Goal: Find specific page/section: Find specific page/section

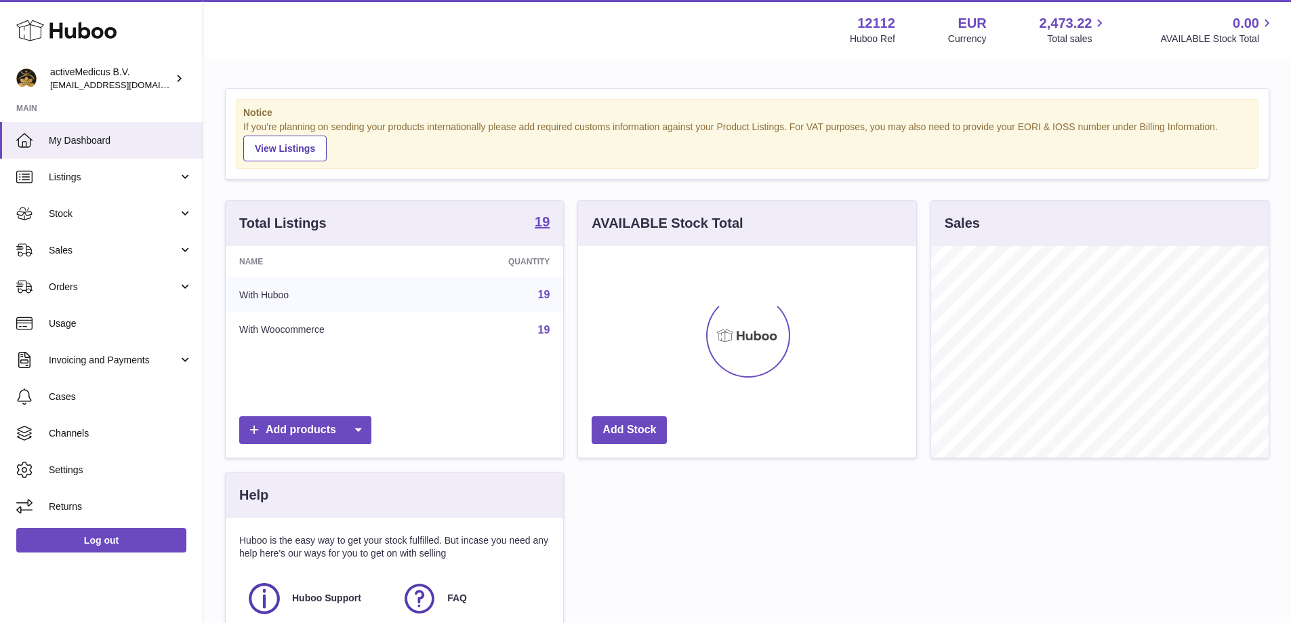
scroll to position [211, 338]
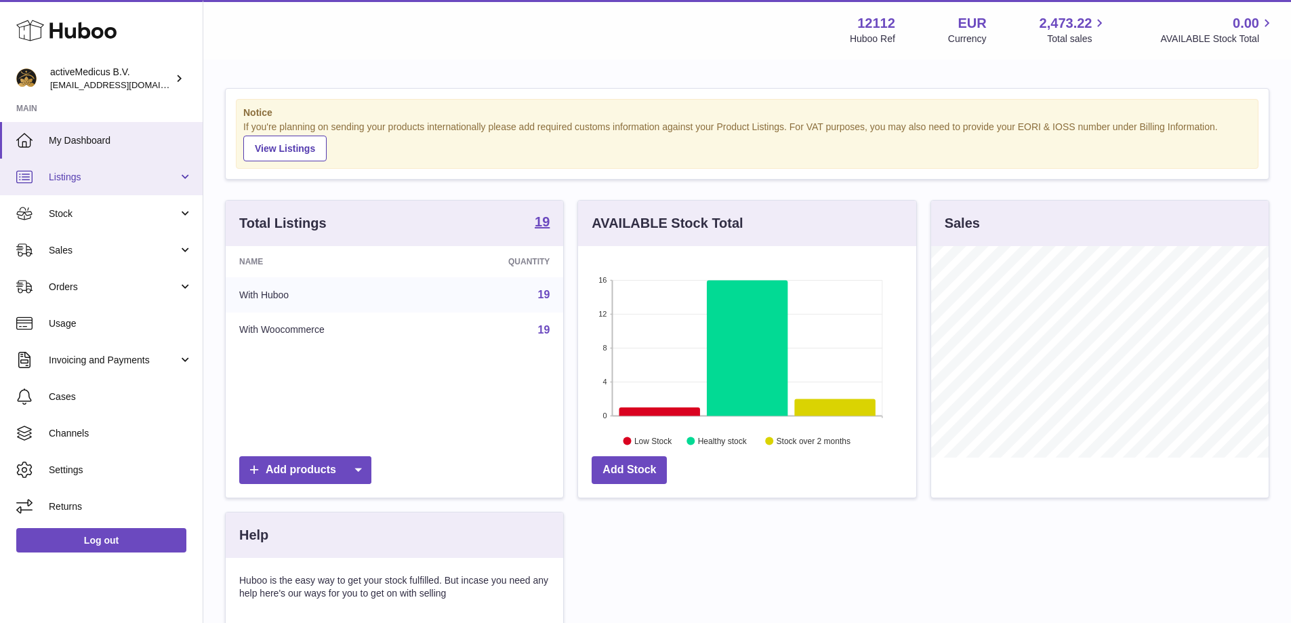
click at [136, 185] on link "Listings" at bounding box center [101, 177] width 203 height 37
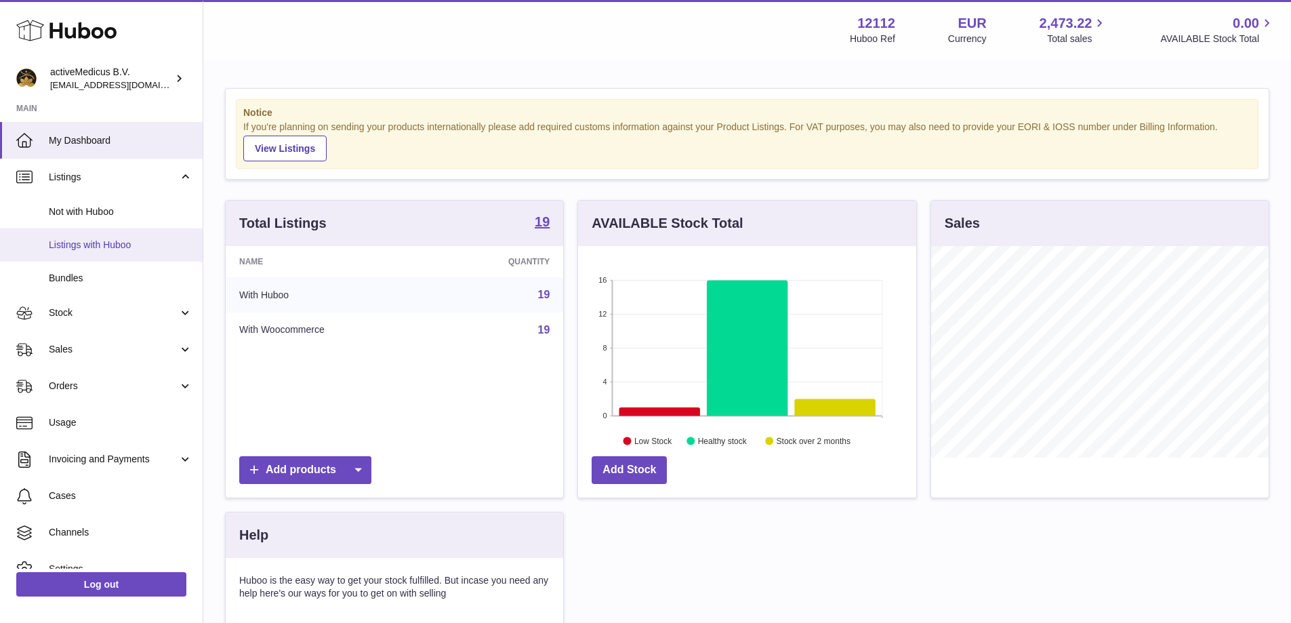
click at [138, 241] on span "Listings with Huboo" at bounding box center [121, 244] width 144 height 13
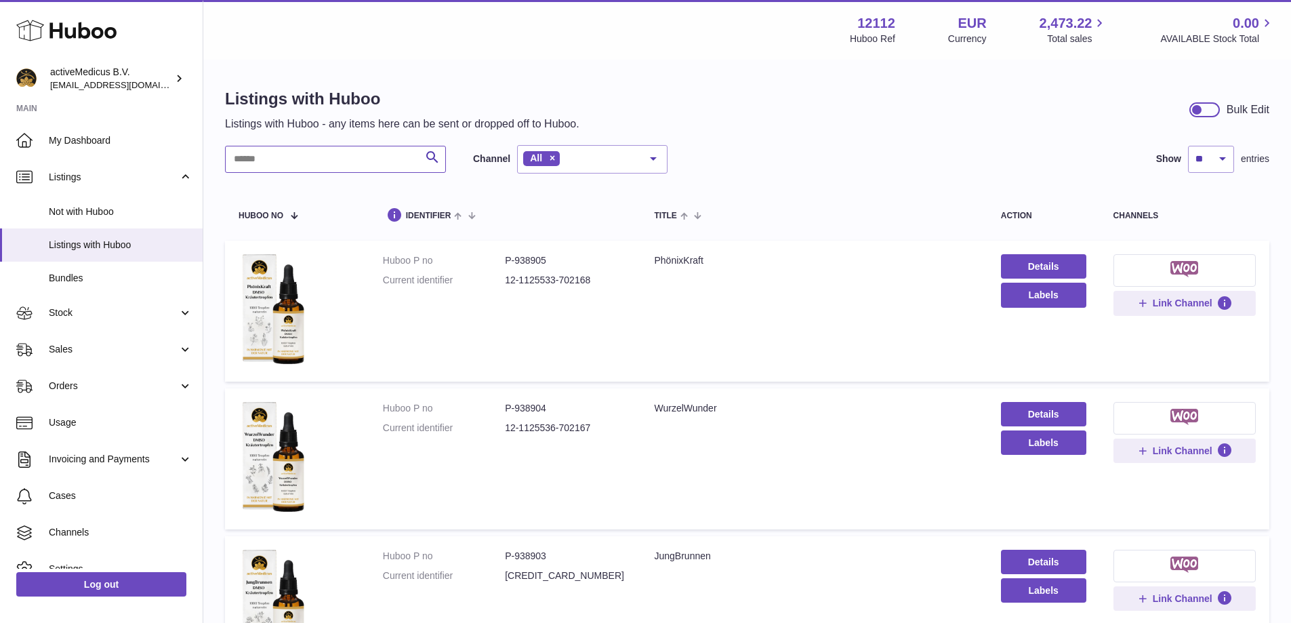
click at [293, 165] on input "text" at bounding box center [335, 159] width 221 height 27
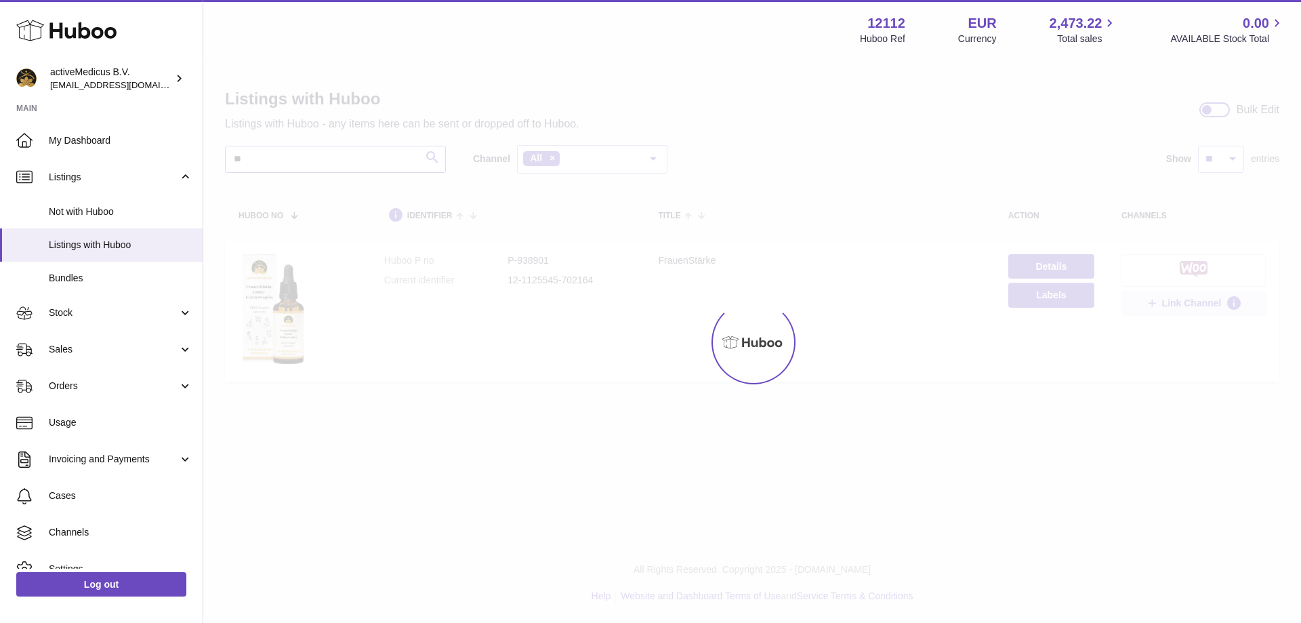
type input "*"
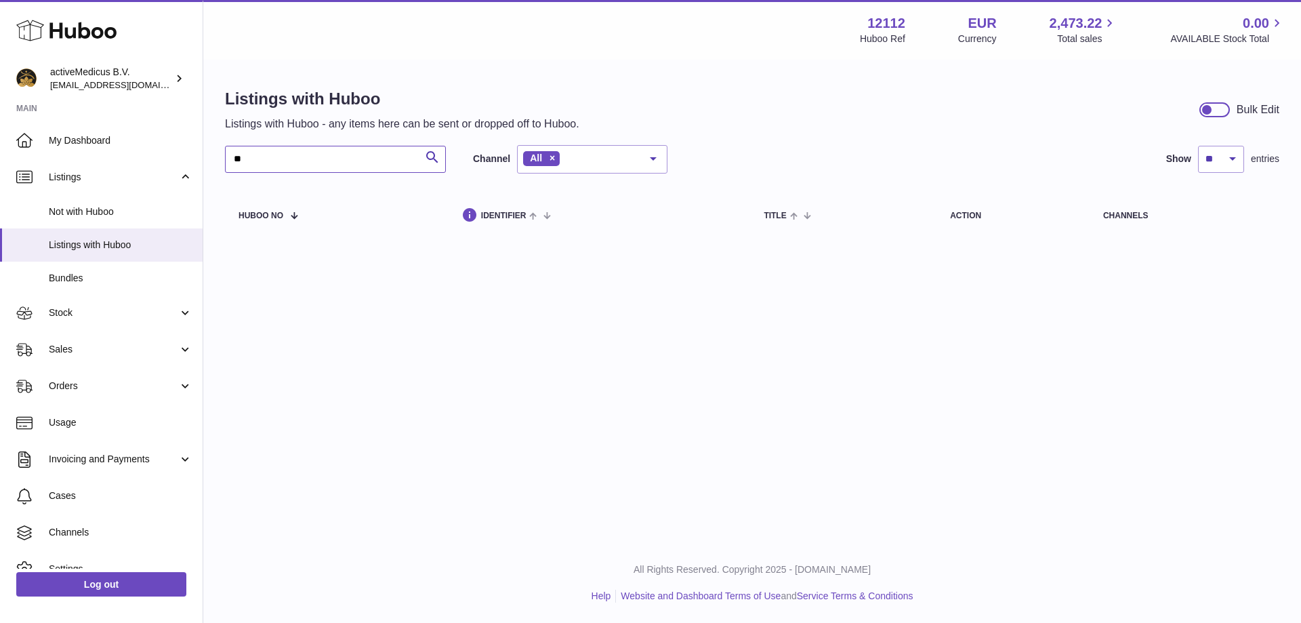
type input "*"
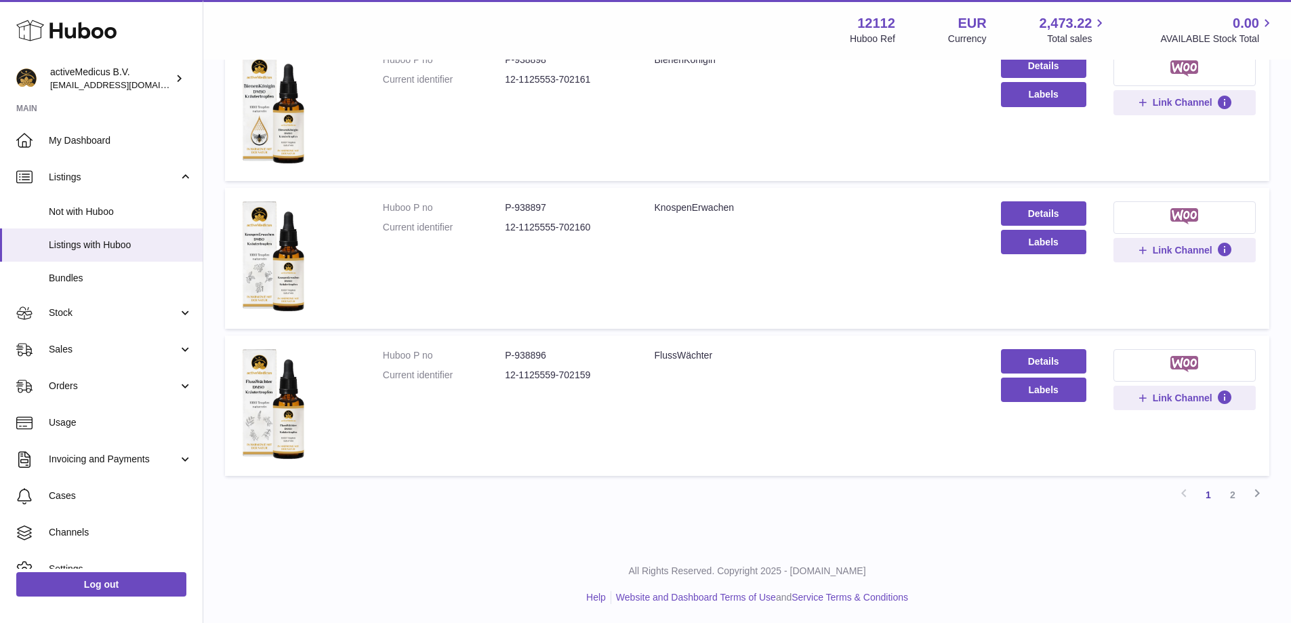
scroll to position [1234, 0]
click at [1235, 493] on link "2" at bounding box center [1232, 493] width 24 height 24
